Goal: Task Accomplishment & Management: Complete application form

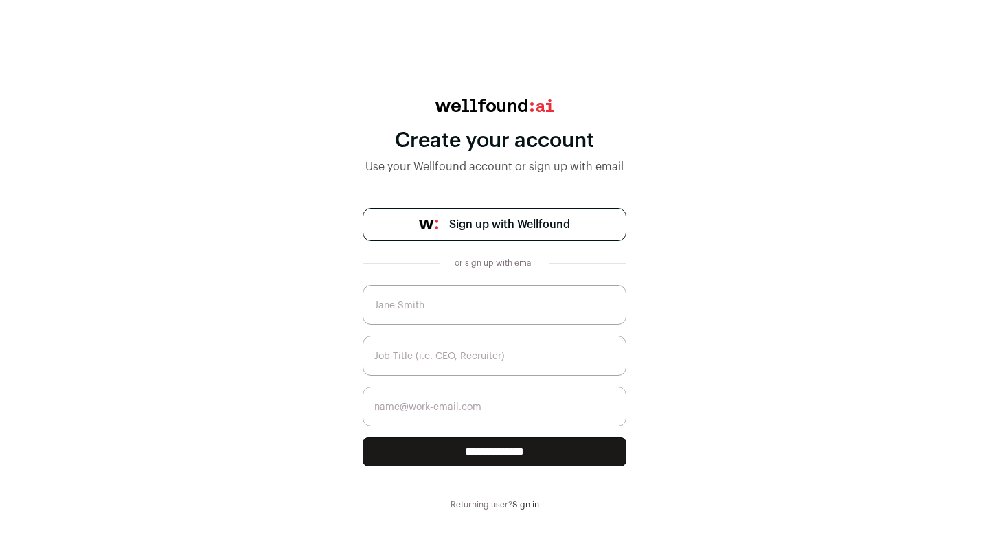
click at [508, 306] on input "text" at bounding box center [495, 305] width 264 height 40
type input "І"
type input "s"
type input "[PERSON_NAME]"
click at [528, 348] on input "text" at bounding box center [495, 356] width 264 height 40
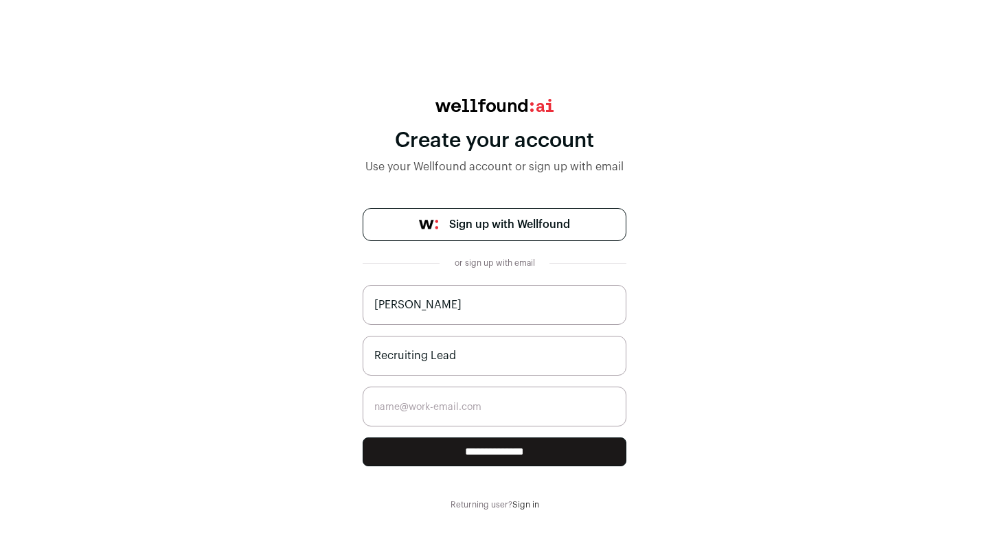
type input "Recruiting Lead"
click at [469, 403] on input "email" at bounding box center [495, 407] width 264 height 40
type input "[EMAIL_ADDRESS][DOMAIN_NAME]"
click at [479, 455] on input "**********" at bounding box center [495, 452] width 264 height 29
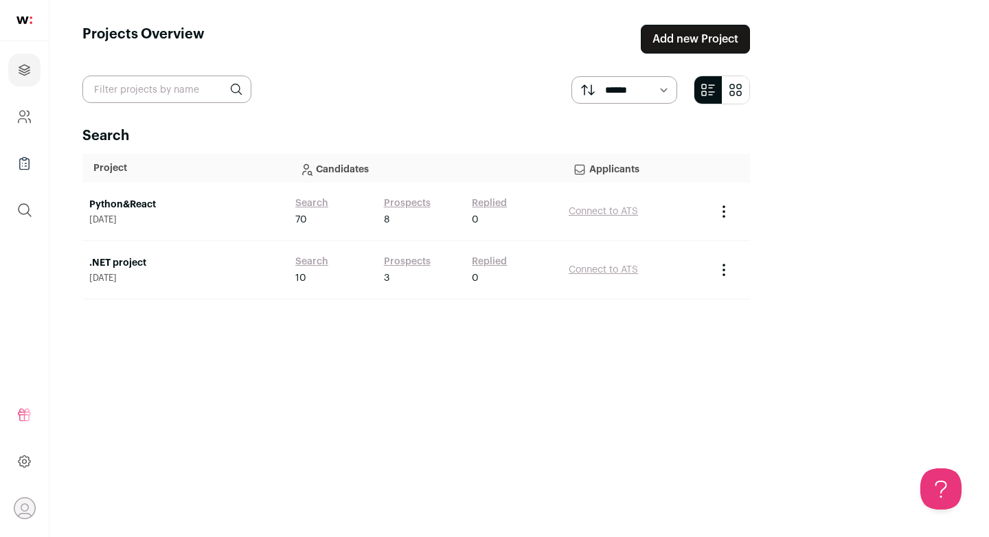
click at [151, 203] on link "Python&React" at bounding box center [185, 205] width 192 height 14
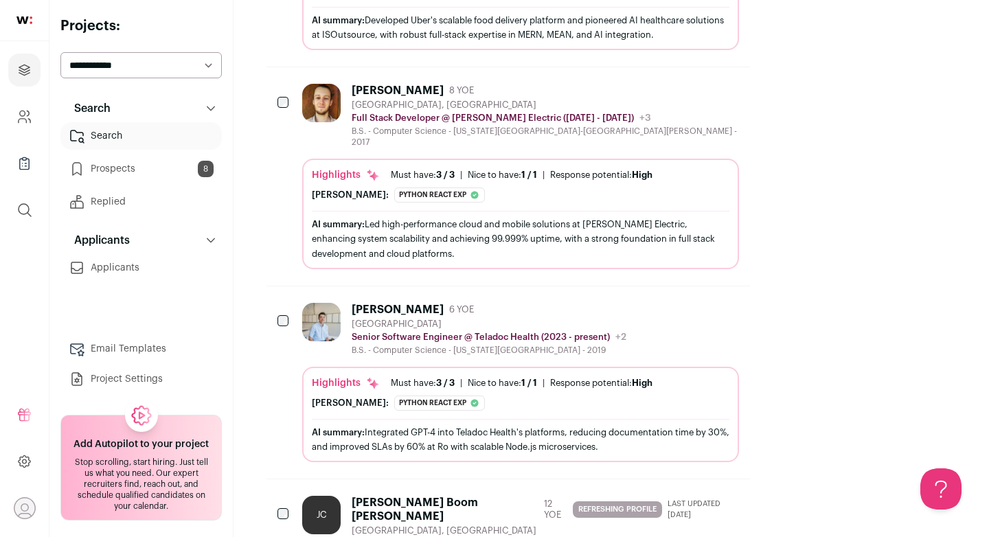
scroll to position [651, 0]
